Goal: Task Accomplishment & Management: Use online tool/utility

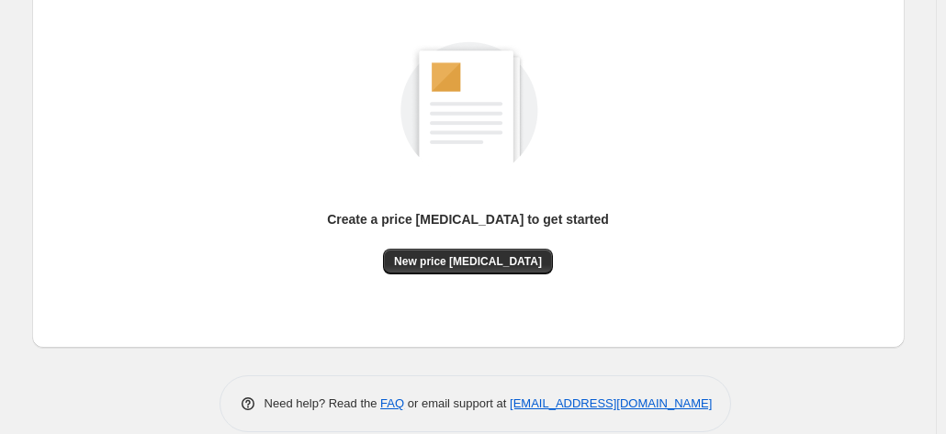
scroll to position [252, 0]
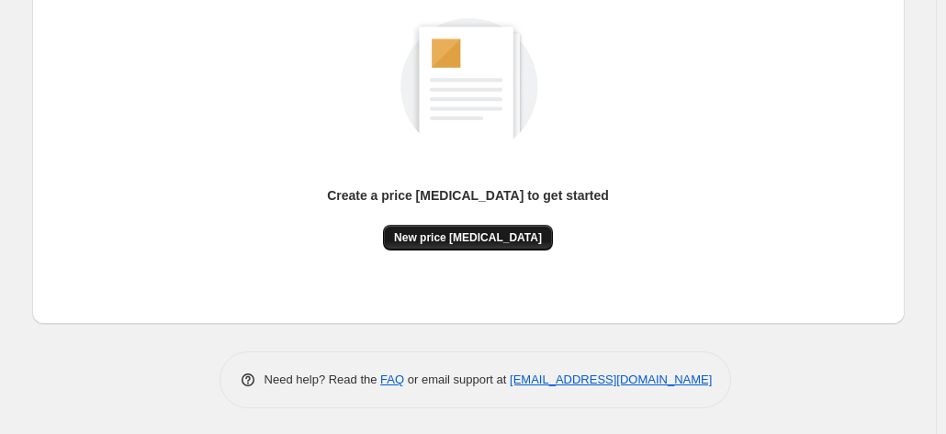
click at [513, 243] on span "New price [MEDICAL_DATA]" at bounding box center [468, 237] width 148 height 15
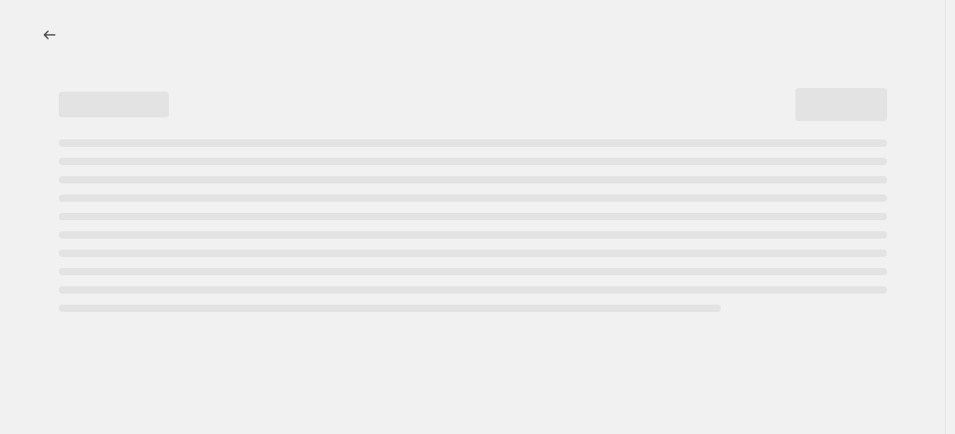
select select "percentage"
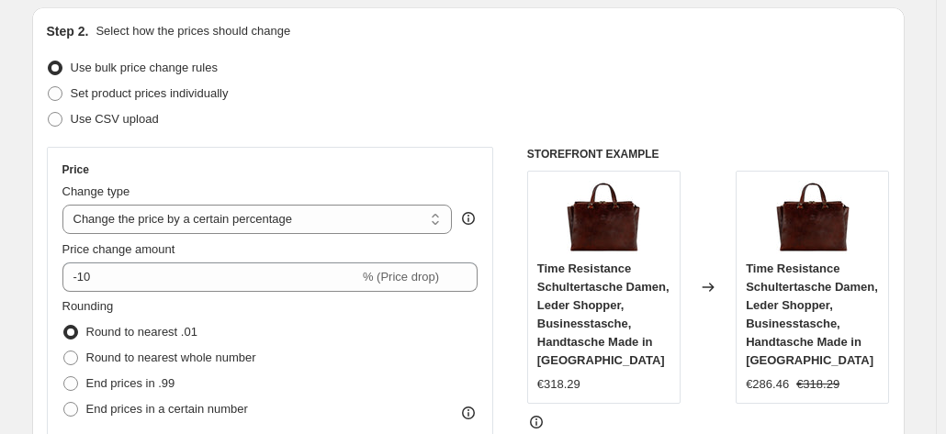
scroll to position [184, 0]
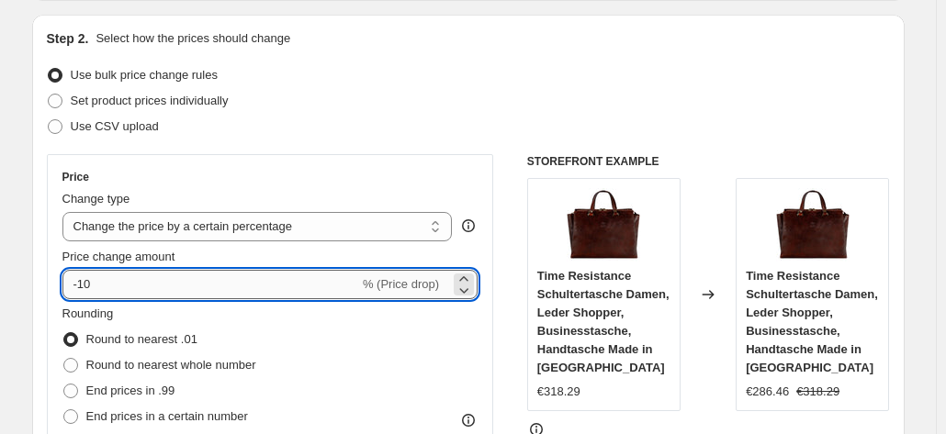
click at [262, 275] on input "-10" at bounding box center [210, 284] width 297 height 29
type input "-1"
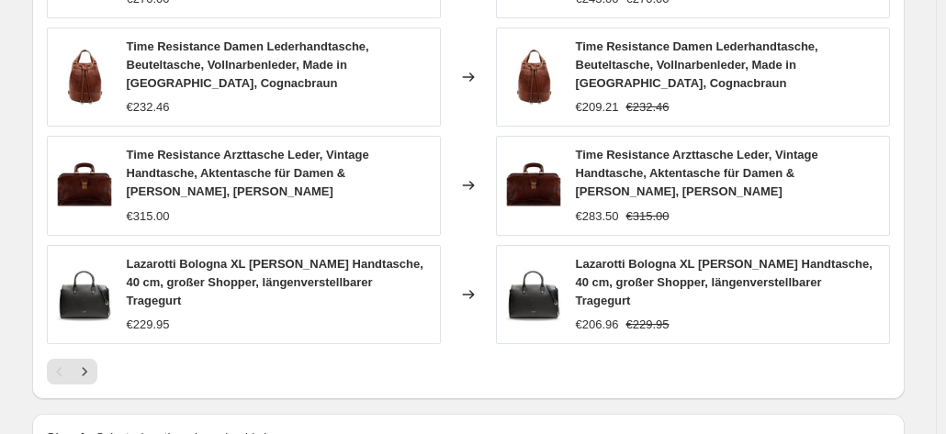
scroll to position [1444, 0]
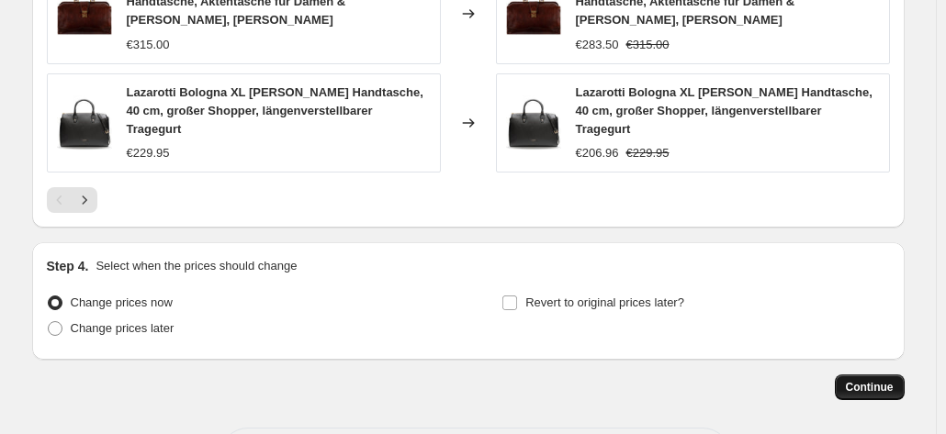
type input "-35"
click at [884, 380] on span "Continue" at bounding box center [870, 387] width 48 height 15
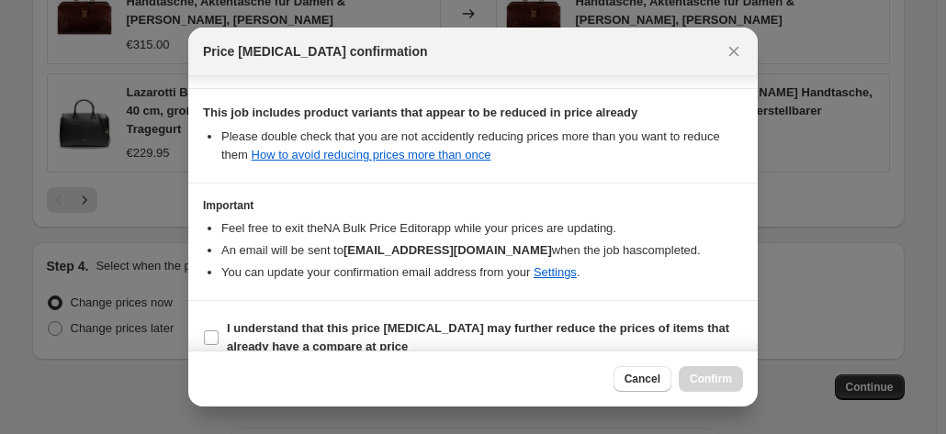
scroll to position [335, 0]
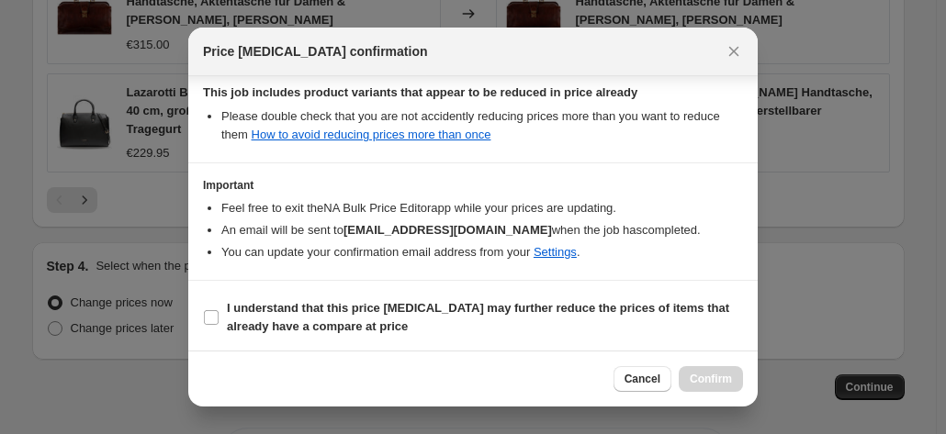
click at [534, 306] on b "I understand that this price [MEDICAL_DATA] may further reduce the prices of it…" at bounding box center [478, 317] width 502 height 32
click at [219, 310] on input "I understand that this price [MEDICAL_DATA] may further reduce the prices of it…" at bounding box center [211, 317] width 15 height 15
checkbox input "true"
click at [715, 387] on span "Confirm" at bounding box center [711, 379] width 42 height 15
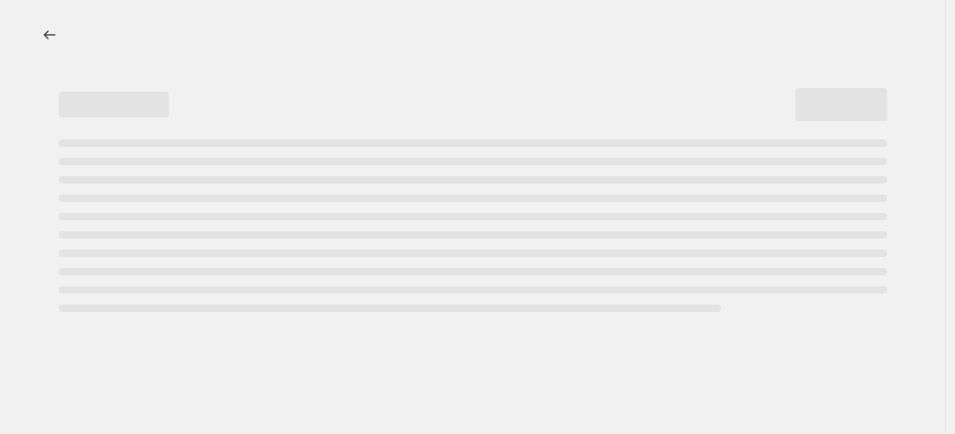
select select "percentage"
